Goal: Task Accomplishment & Management: Manage account settings

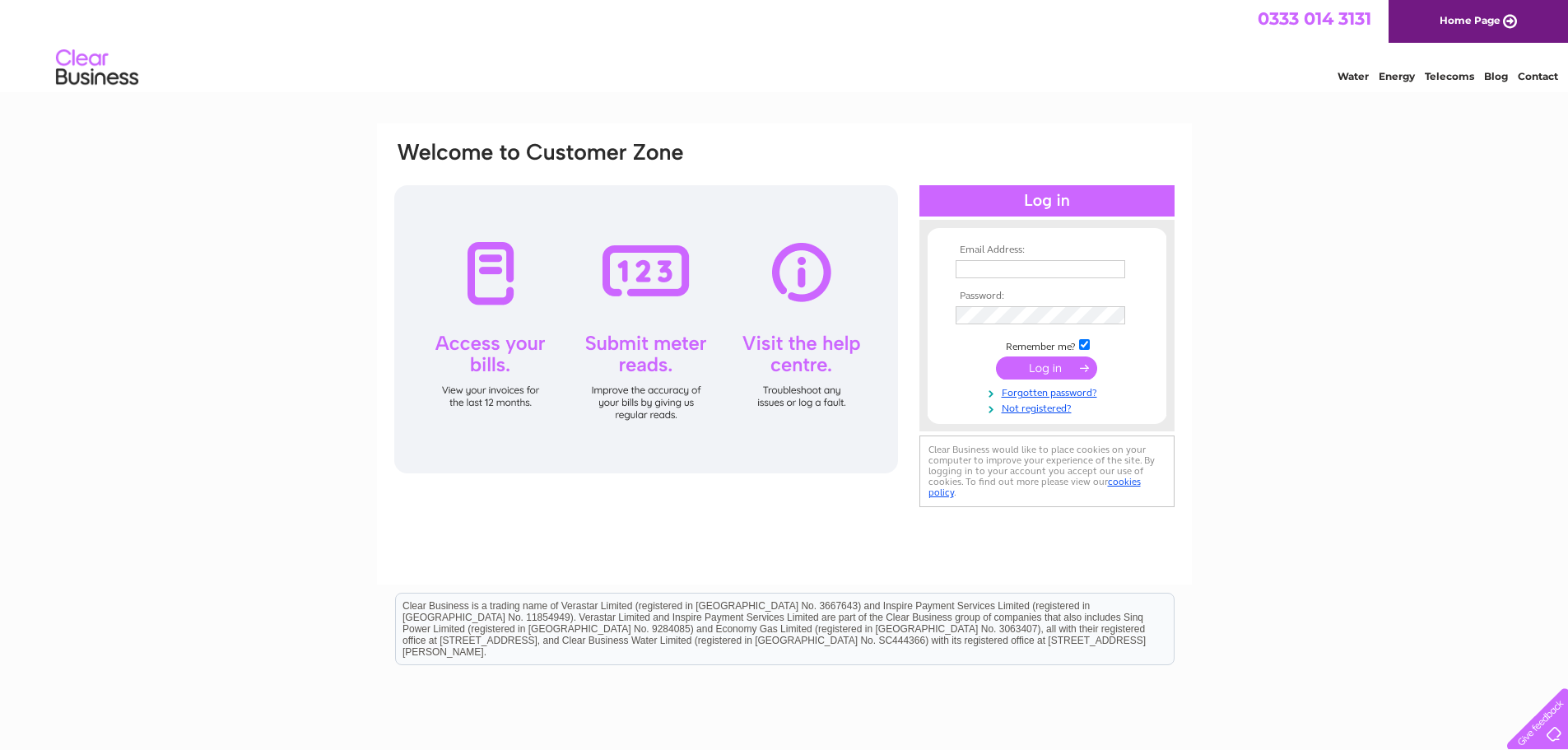
type input "[EMAIL_ADDRESS][DOMAIN_NAME]"
click at [1053, 359] on input "submit" at bounding box center [1045, 368] width 101 height 23
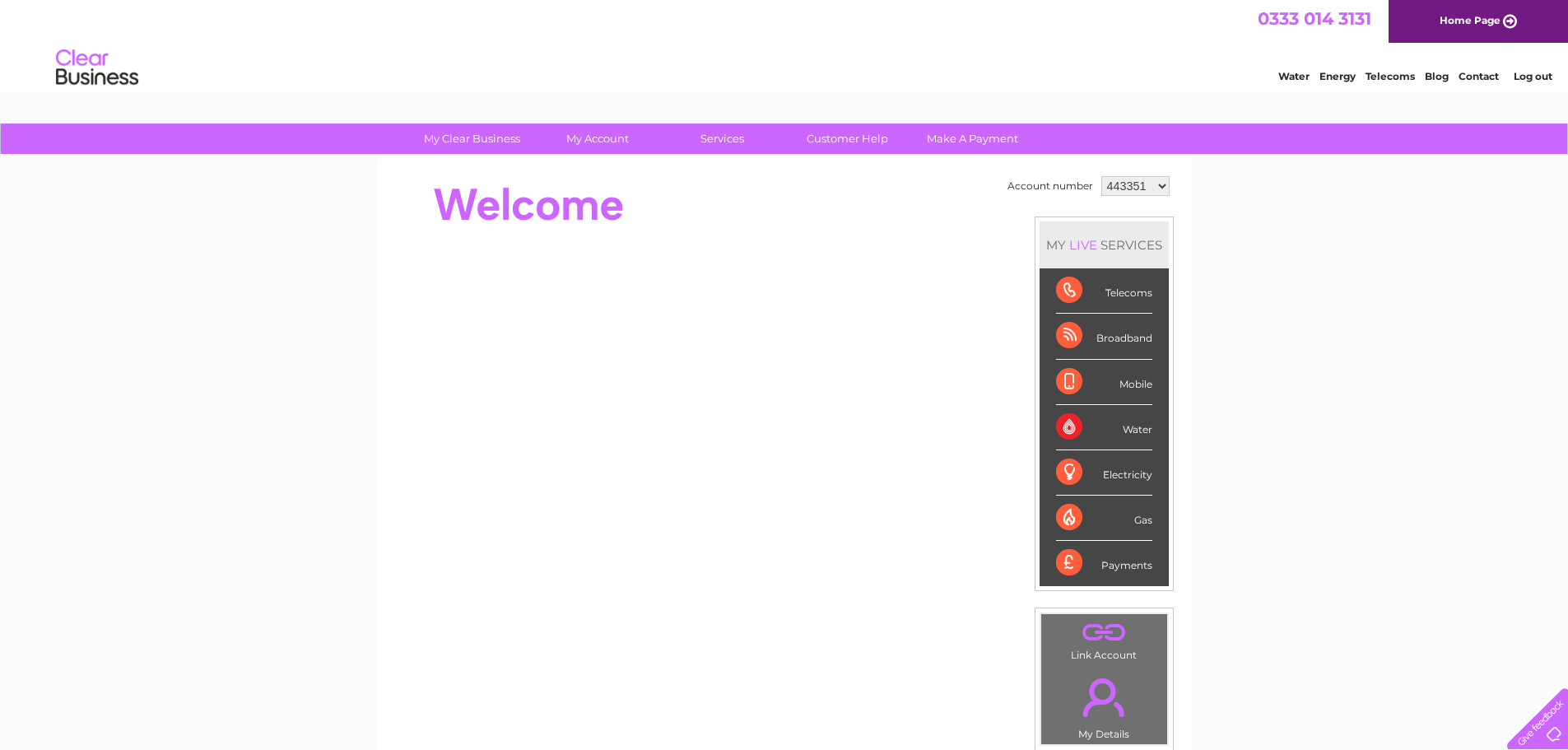
click at [1159, 191] on select "443351 1025506 1147338" at bounding box center [1135, 186] width 68 height 20
select select "1025506"
click at [1101, 176] on select "443351 1025506 1147338" at bounding box center [1135, 186] width 68 height 20
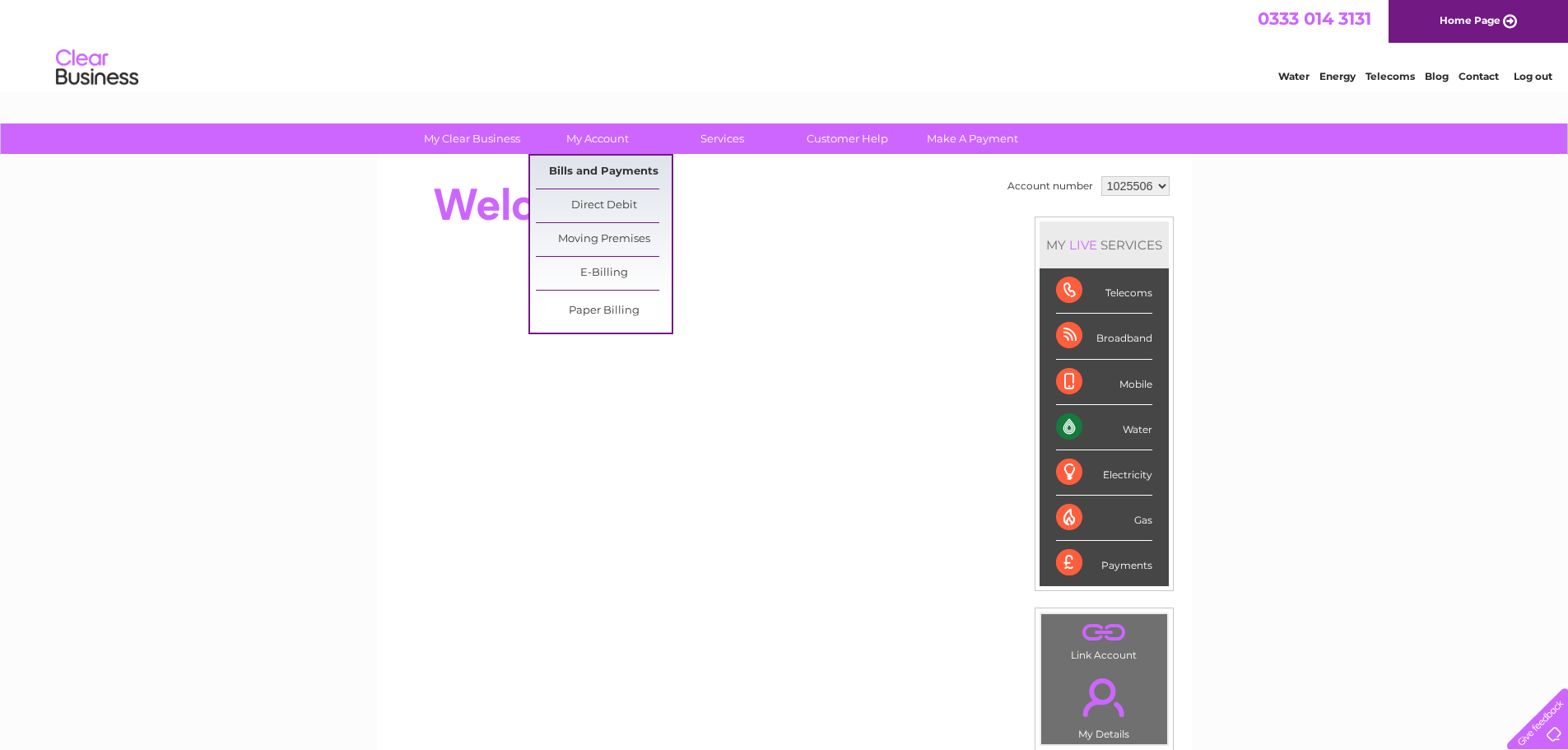
click at [608, 171] on link "Bills and Payments" at bounding box center [604, 172] width 136 height 33
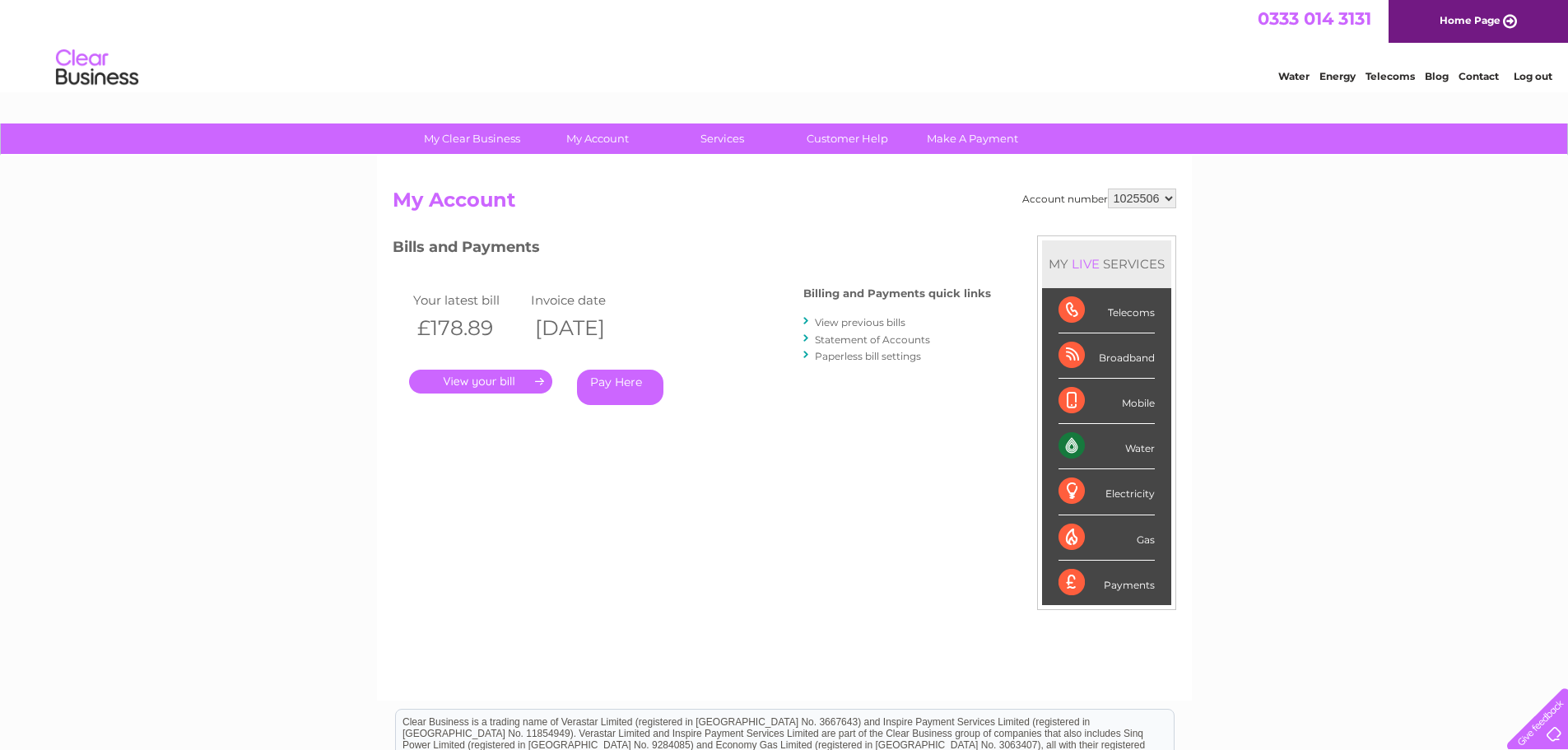
click at [487, 380] on link "." at bounding box center [481, 382] width 143 height 24
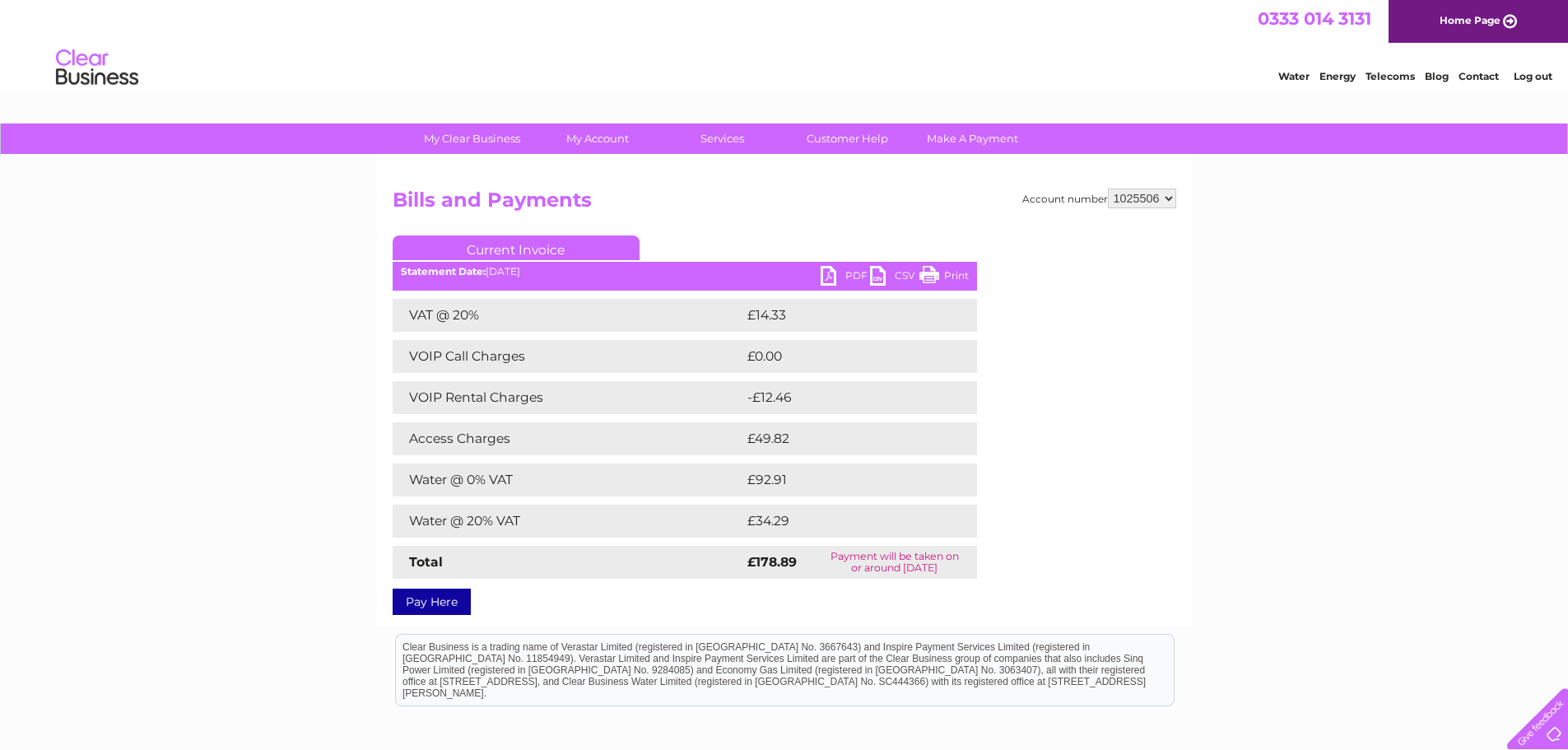
click at [843, 280] on link "PDF" at bounding box center [844, 277] width 49 height 24
click at [558, 65] on div "Water Energy Telecoms Blog Contact Log out" at bounding box center [784, 70] width 1568 height 54
